Goal: Information Seeking & Learning: Learn about a topic

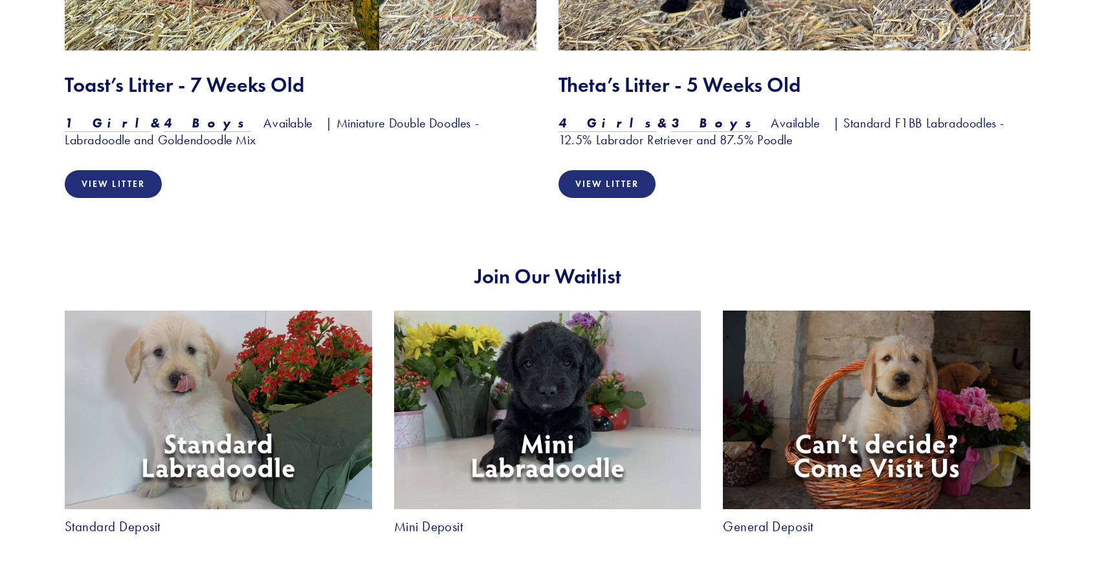
scroll to position [2217, 0]
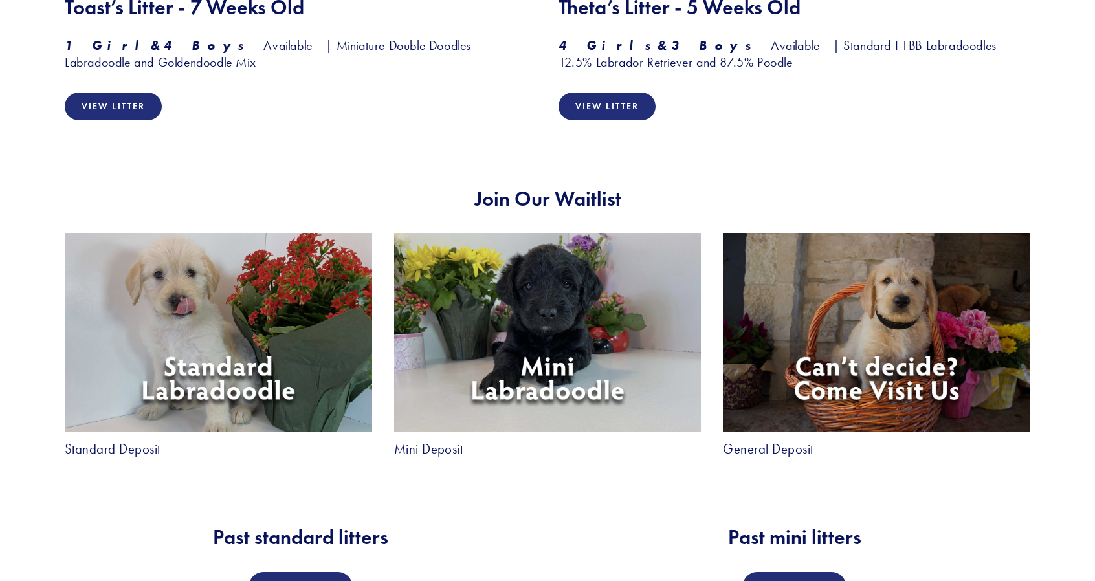
click at [508, 364] on img at bounding box center [547, 332] width 307 height 199
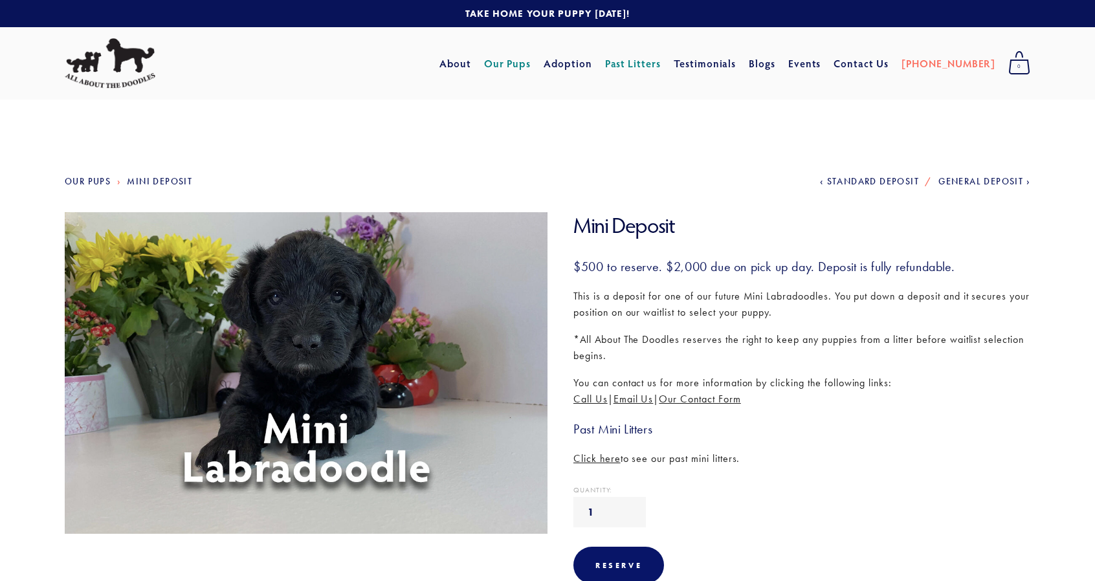
click at [531, 59] on link "Our Pups" at bounding box center [507, 63] width 47 height 23
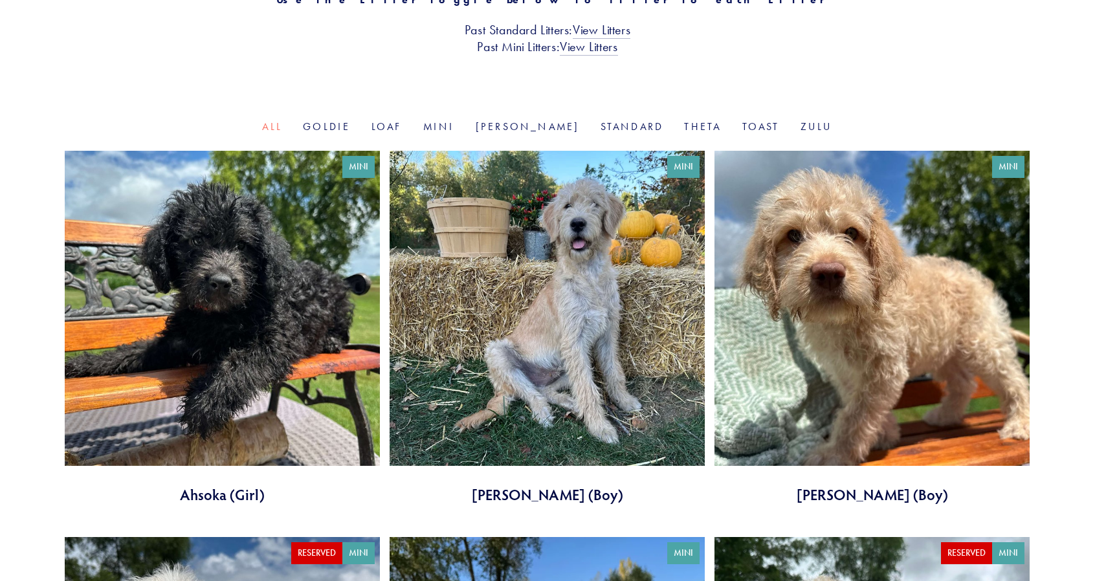
scroll to position [362, 0]
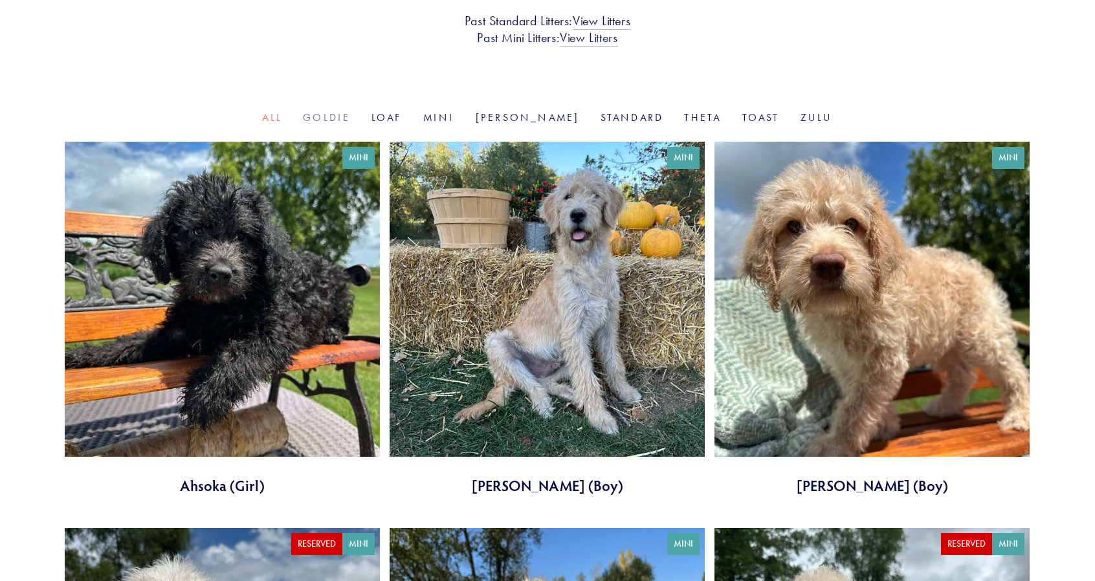
click at [350, 121] on link "Goldie" at bounding box center [326, 117] width 47 height 12
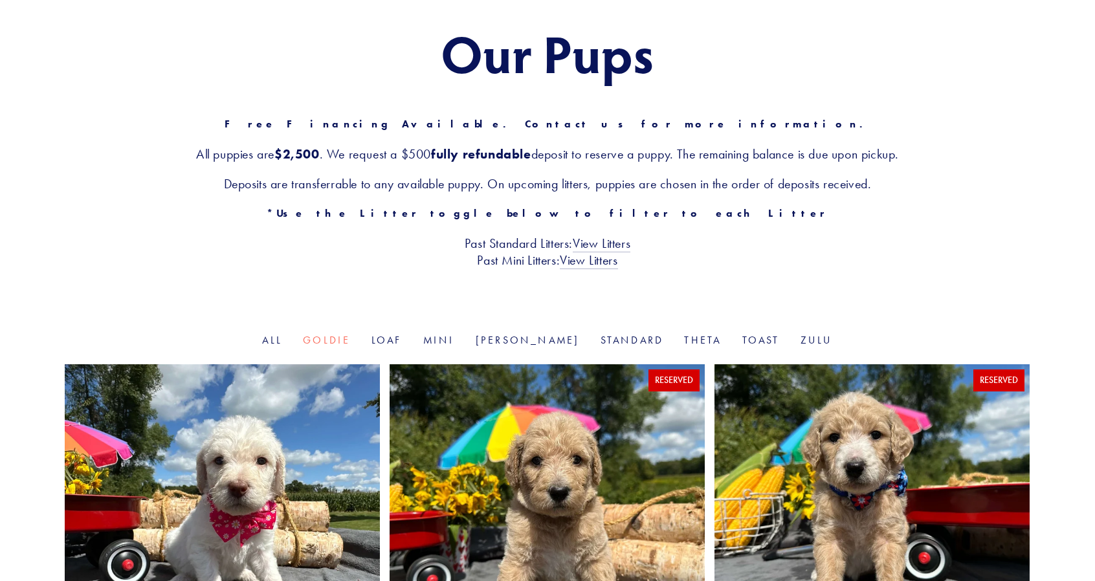
scroll to position [136, 0]
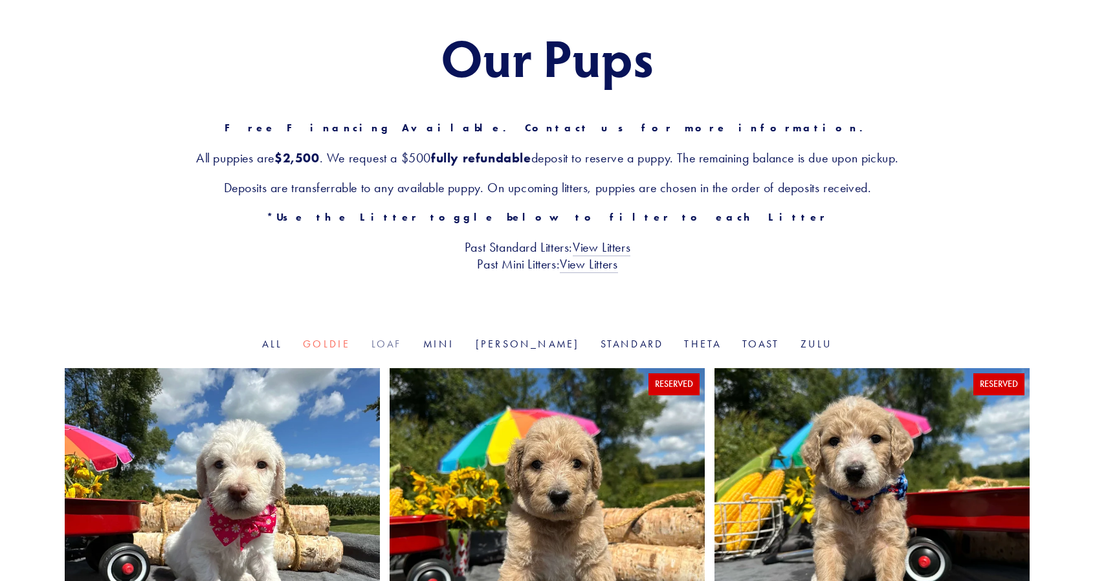
click at [403, 340] on link "Loaf" at bounding box center [387, 344] width 31 height 12
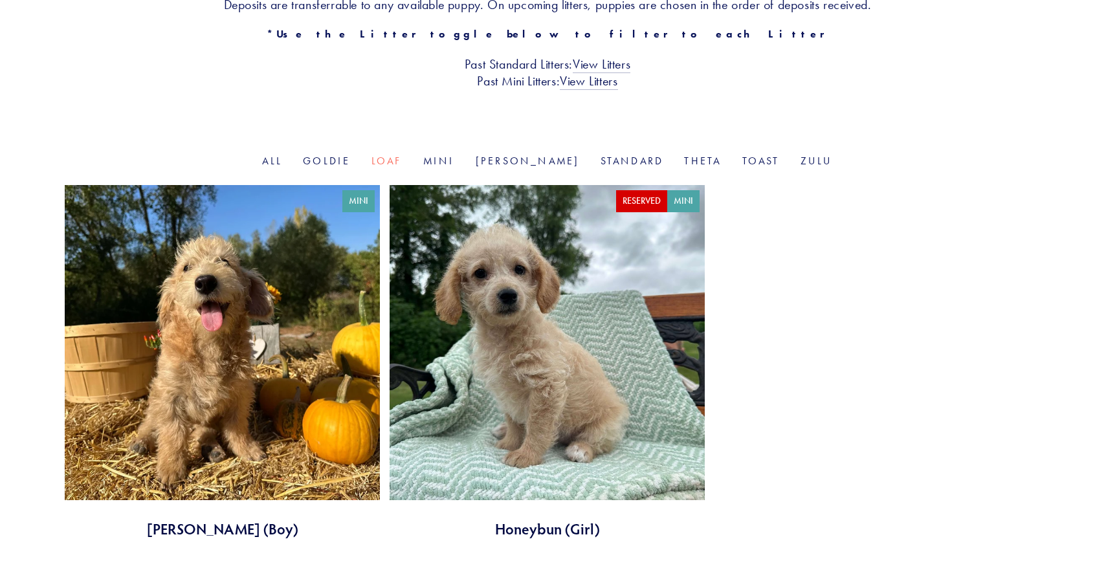
scroll to position [345, 0]
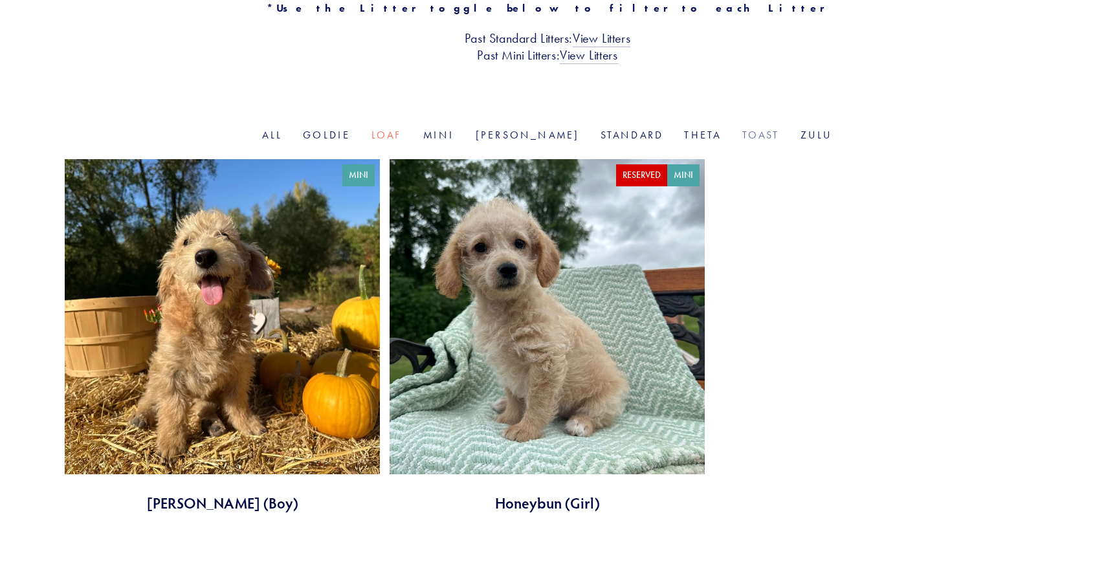
click at [742, 139] on link "Toast" at bounding box center [761, 135] width 38 height 12
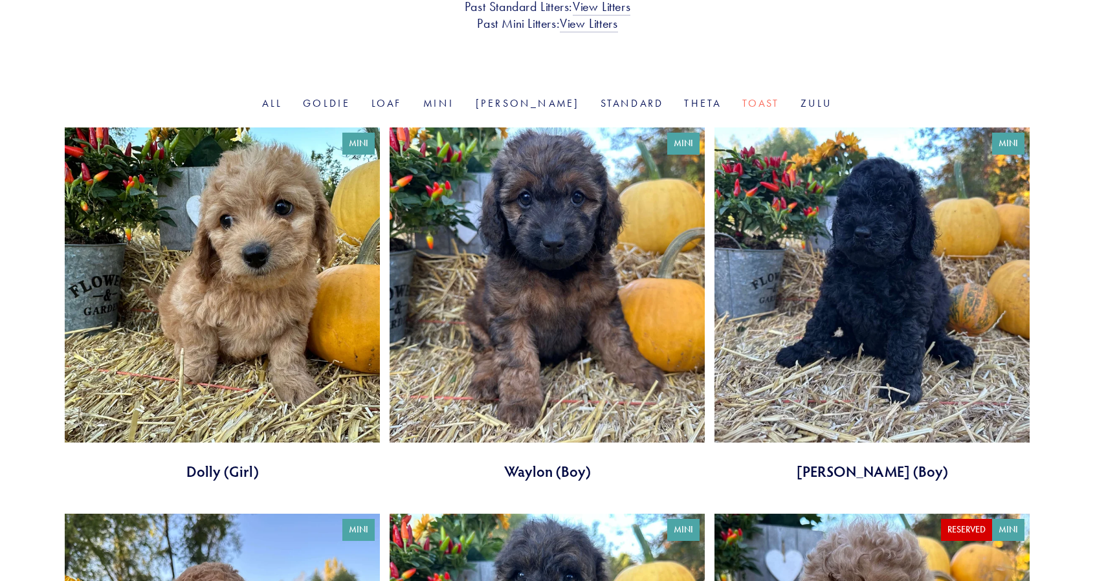
scroll to position [369, 0]
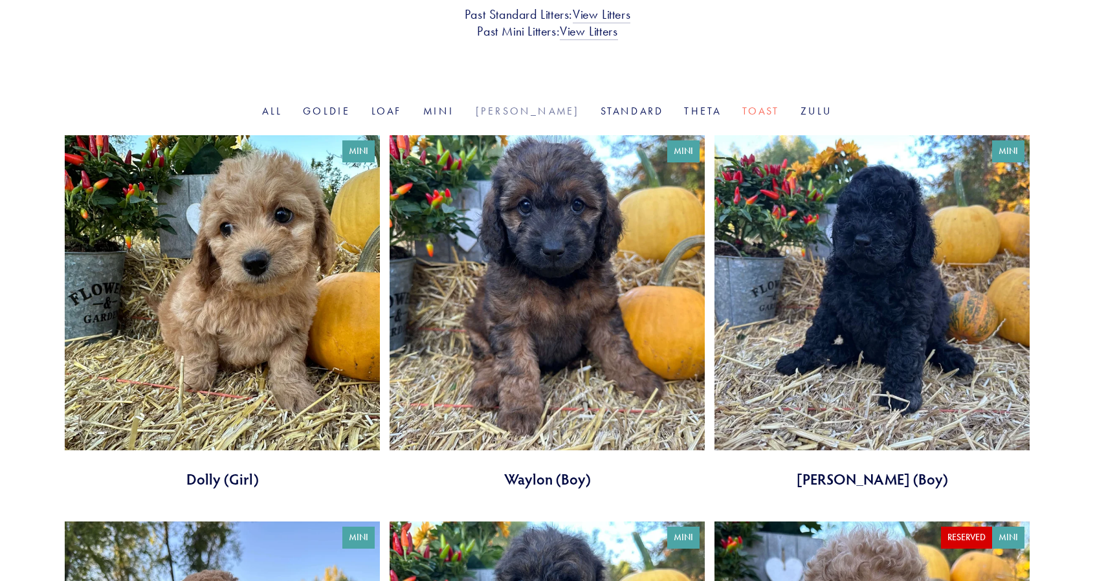
click at [520, 111] on link "[PERSON_NAME]" at bounding box center [528, 111] width 104 height 12
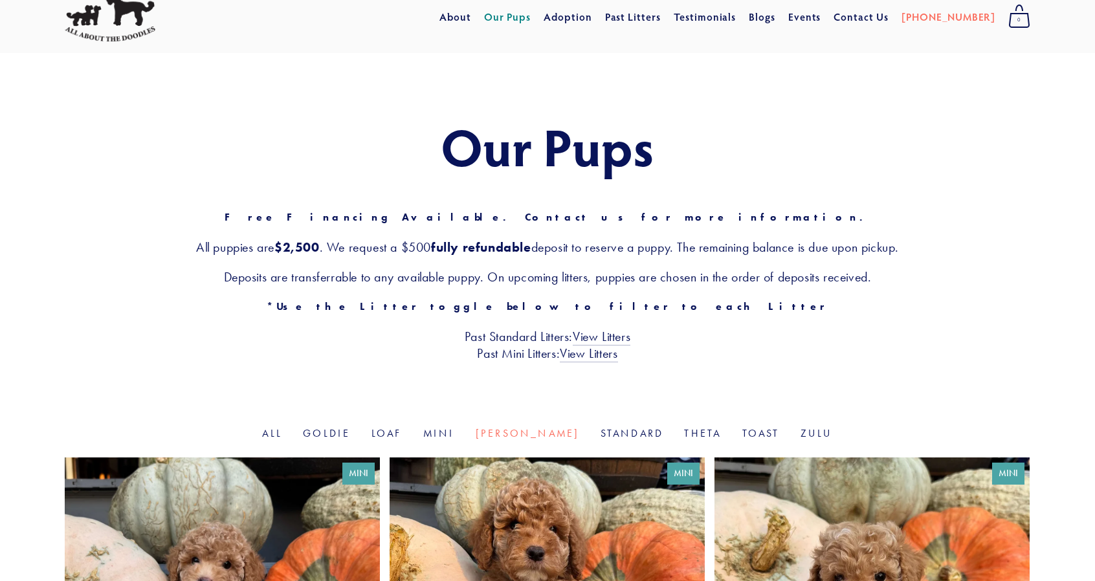
scroll to position [34, 0]
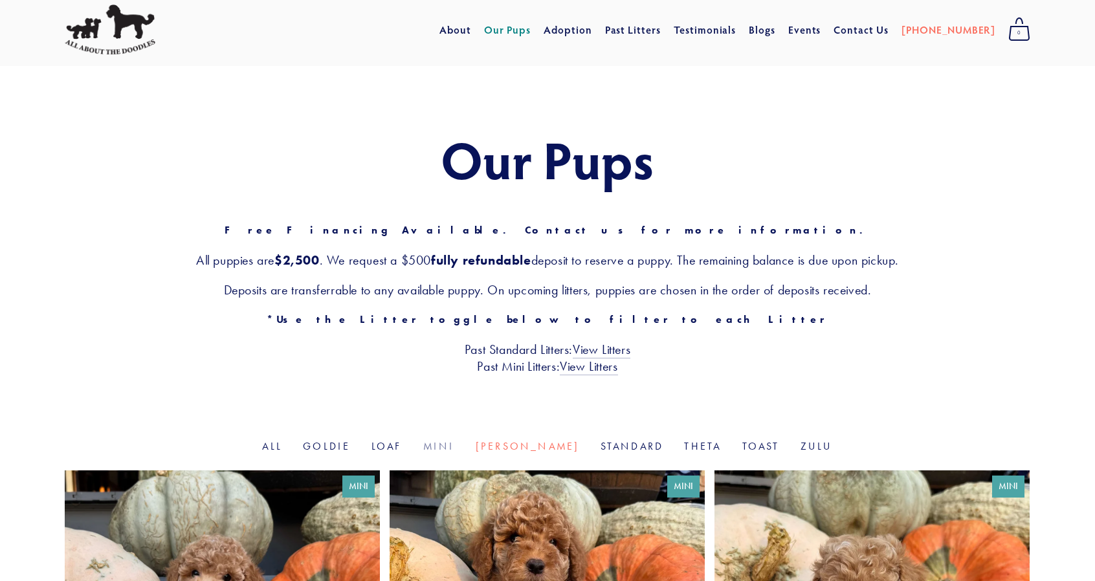
click at [455, 446] on link "Mini" at bounding box center [439, 446] width 32 height 12
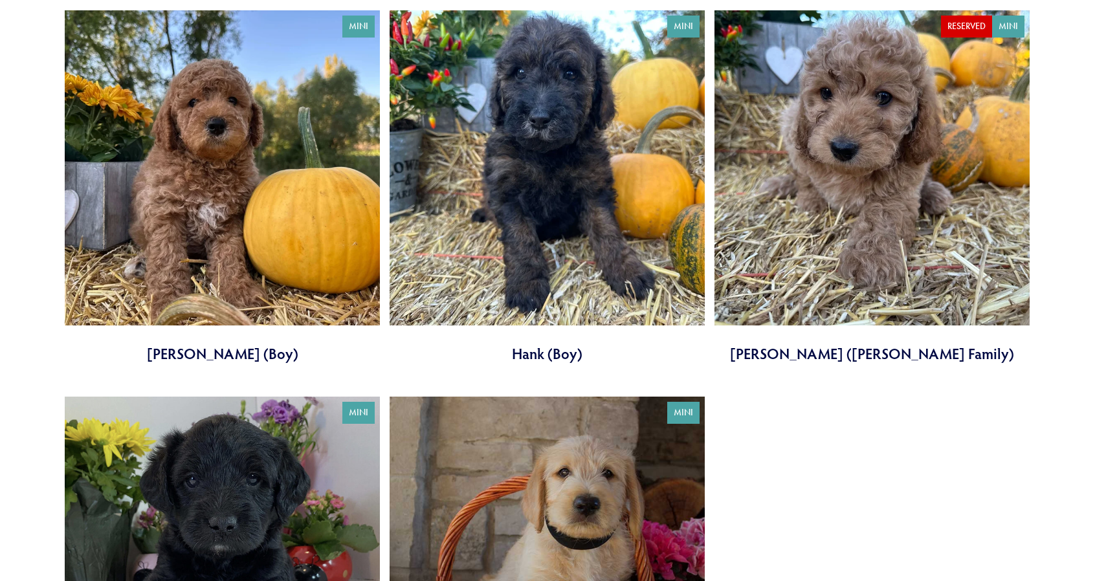
scroll to position [2504, 0]
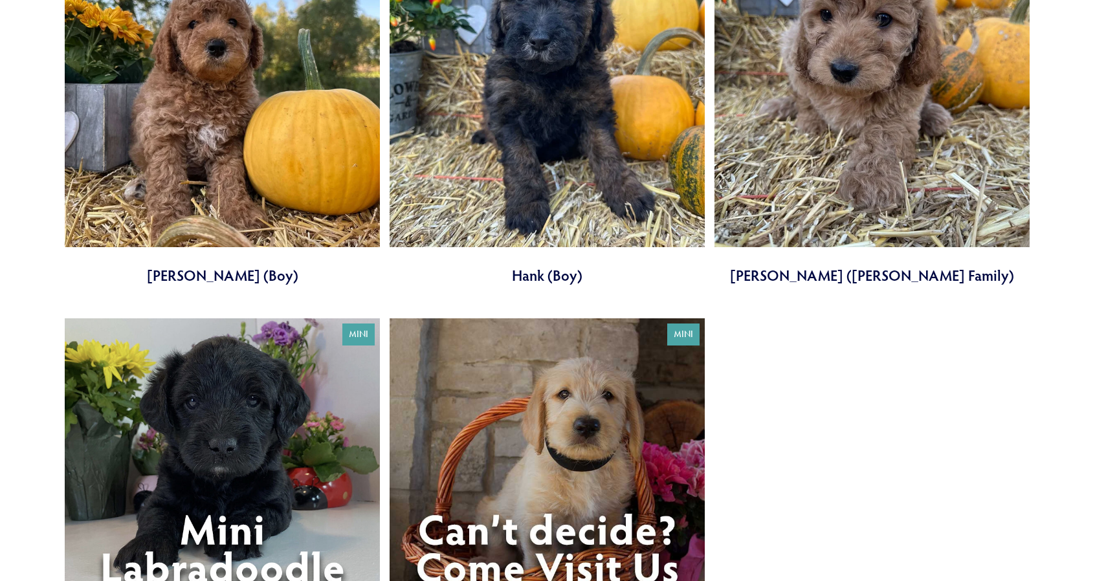
click at [269, 258] on link at bounding box center [222, 109] width 315 height 354
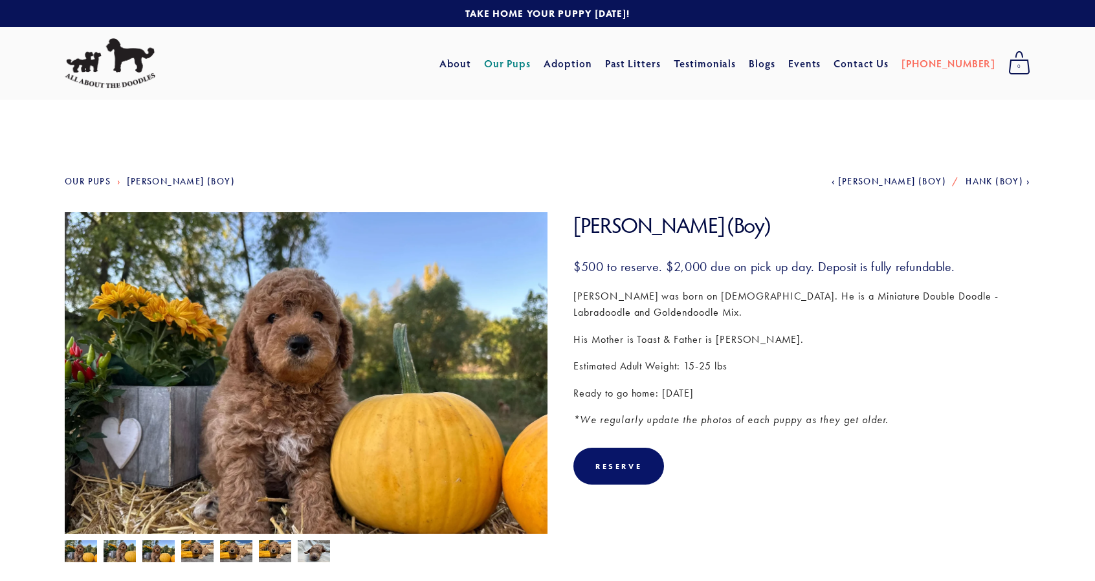
click at [311, 450] on img at bounding box center [306, 393] width 483 height 362
click at [315, 553] on img at bounding box center [314, 551] width 32 height 25
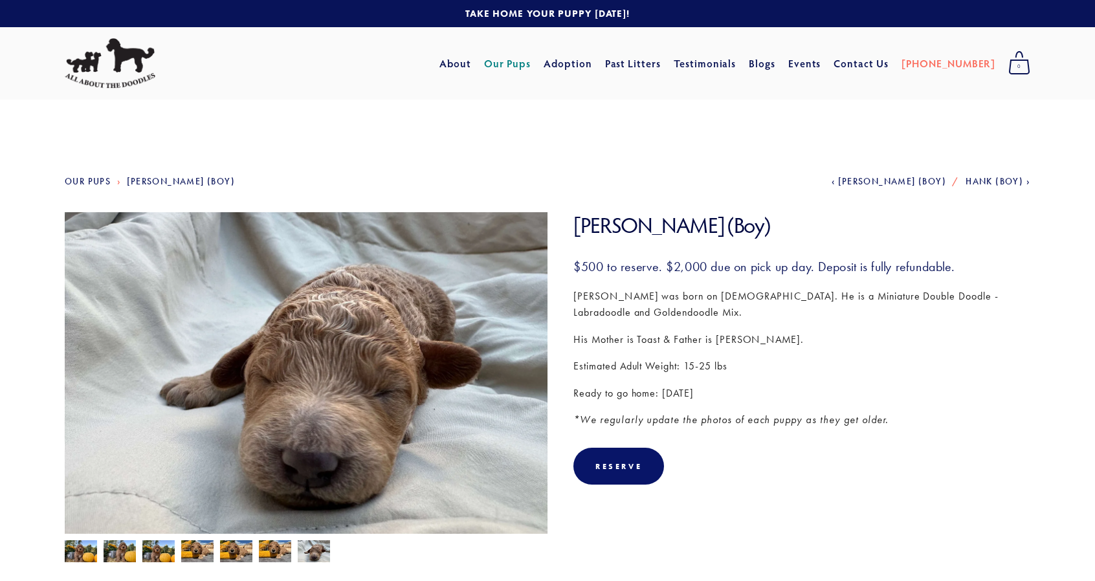
click at [221, 551] on img at bounding box center [236, 552] width 32 height 25
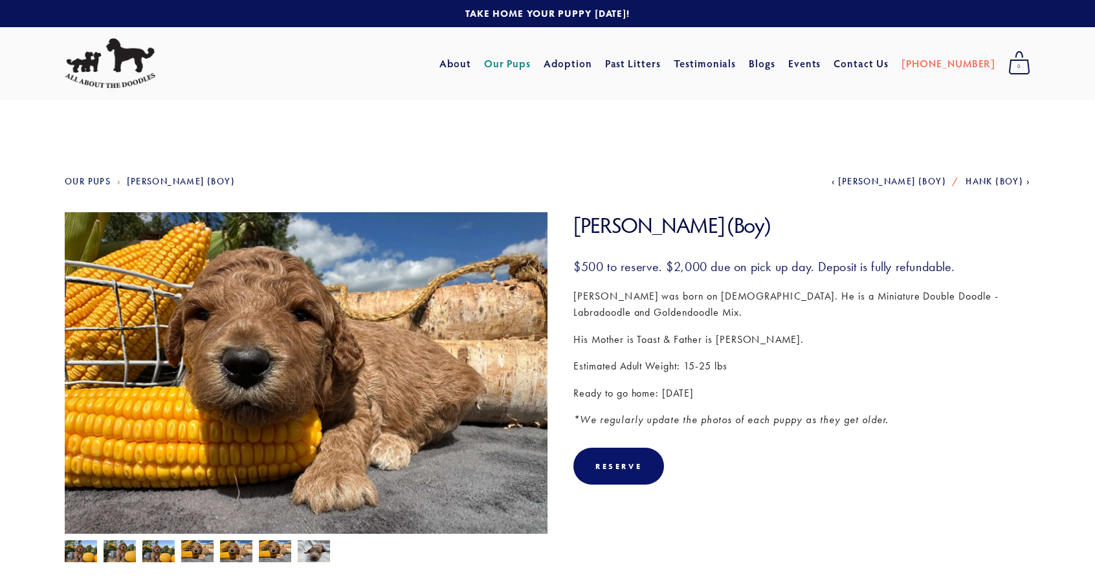
click at [155, 550] on img at bounding box center [158, 552] width 32 height 25
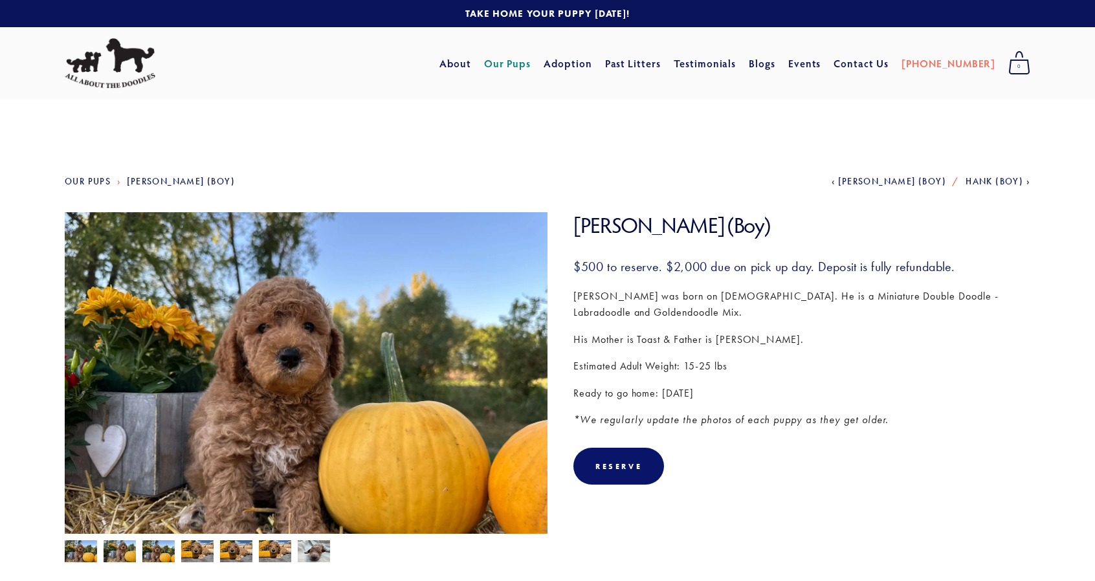
click at [122, 555] on img at bounding box center [120, 552] width 32 height 25
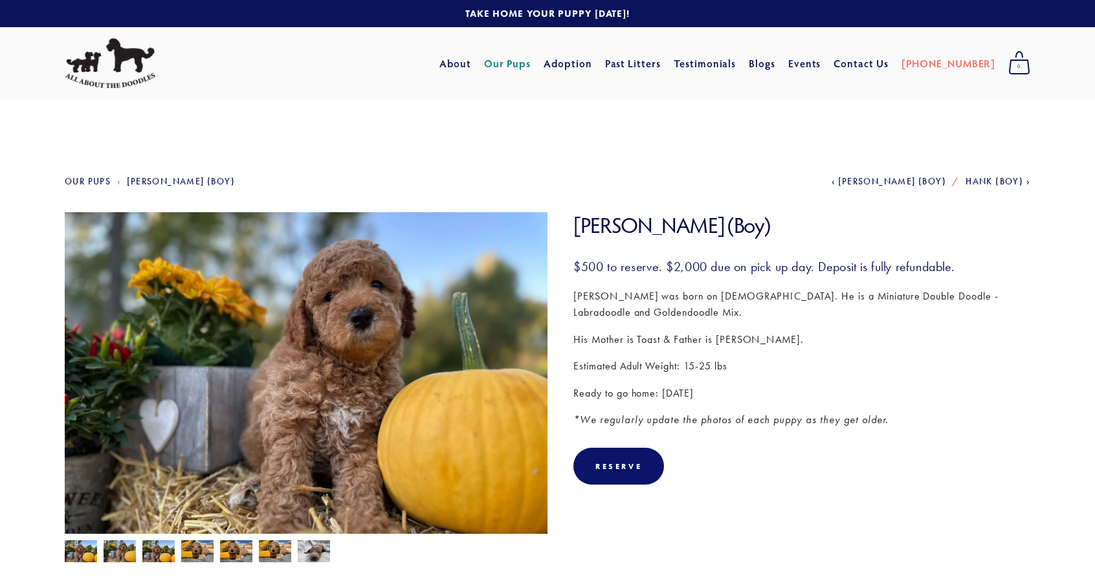
click at [80, 553] on img at bounding box center [81, 552] width 32 height 25
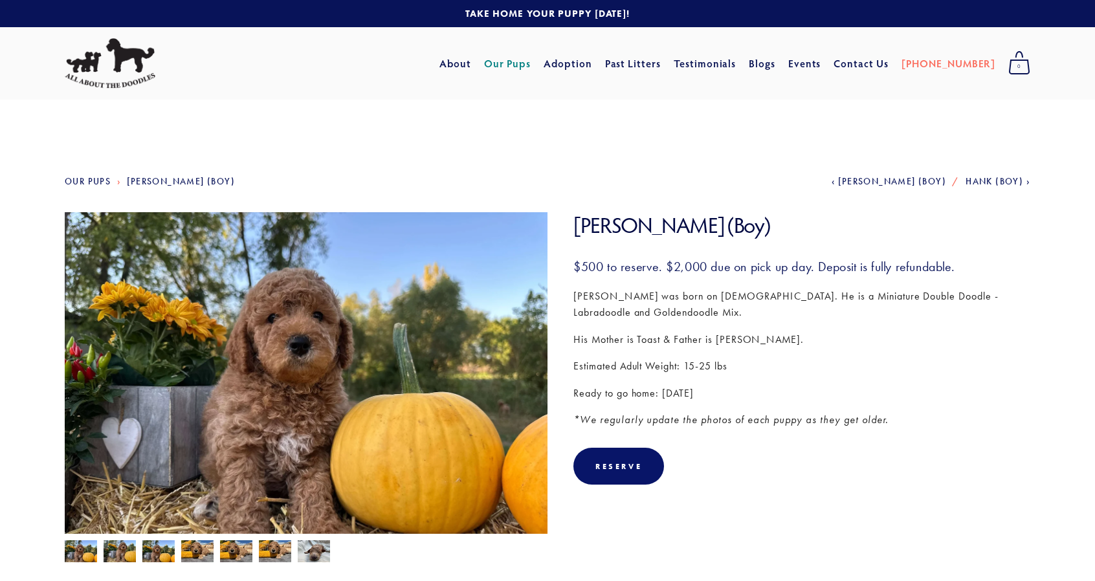
click at [120, 549] on img at bounding box center [120, 552] width 32 height 25
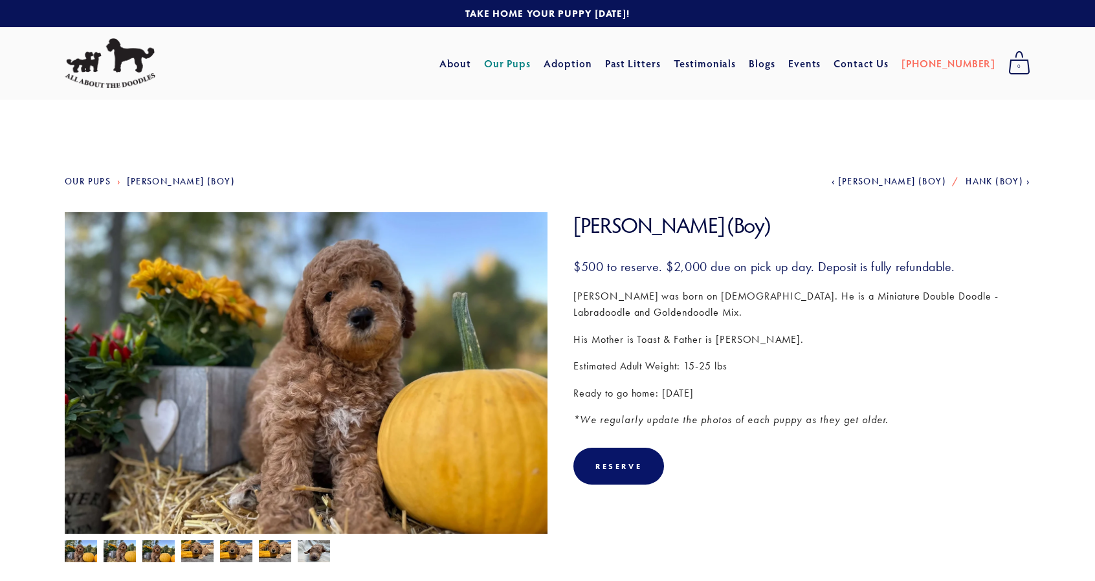
click at [98, 548] on div at bounding box center [302, 548] width 489 height 28
click at [531, 64] on link "Our Pups" at bounding box center [507, 63] width 47 height 23
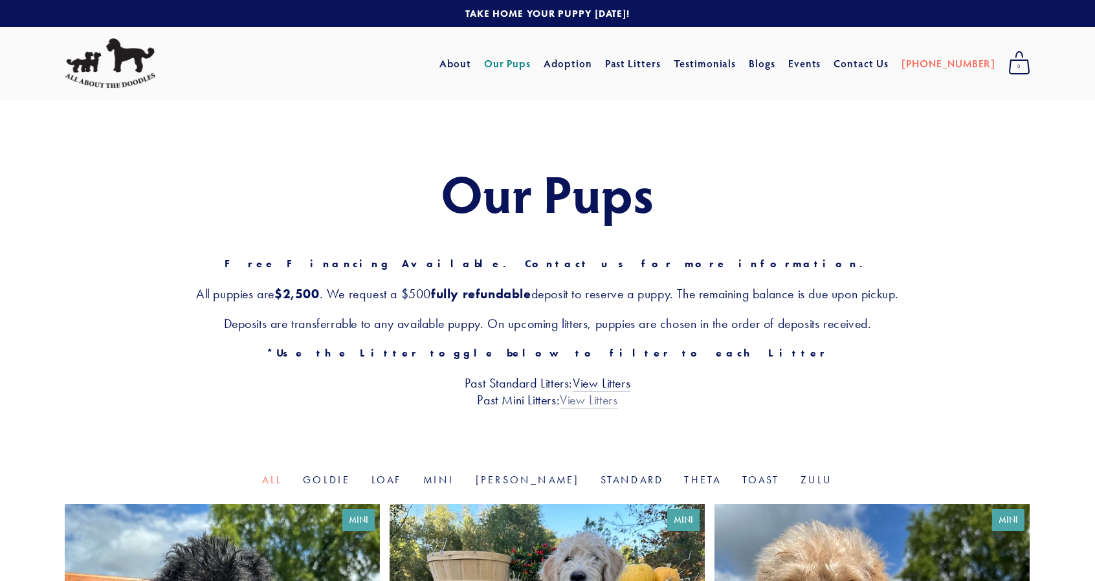
click at [592, 404] on link "View Litters" at bounding box center [589, 400] width 58 height 17
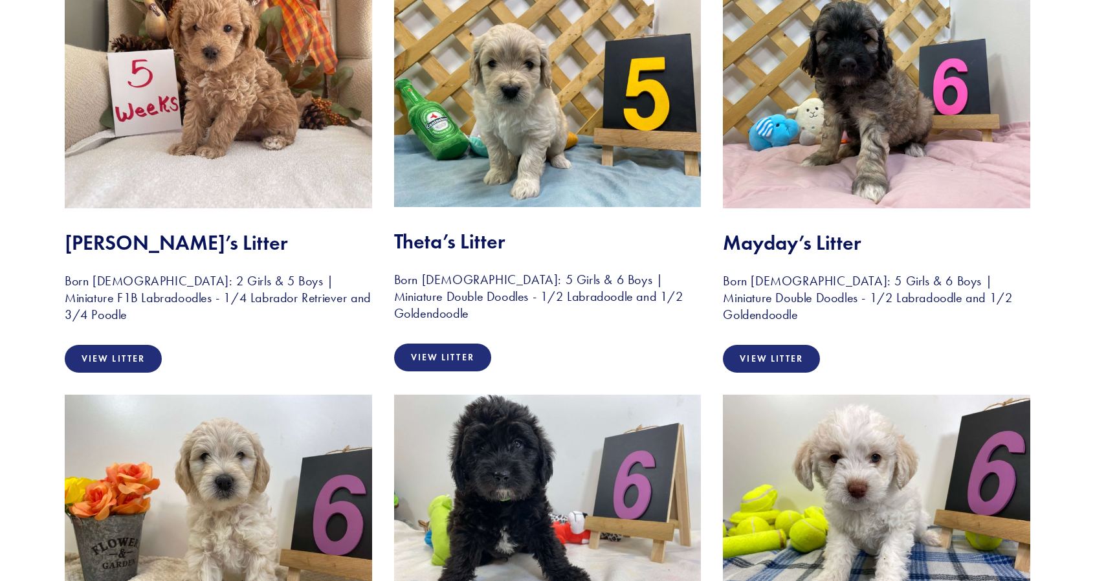
scroll to position [4056, 0]
